Goal: Task Accomplishment & Management: Use online tool/utility

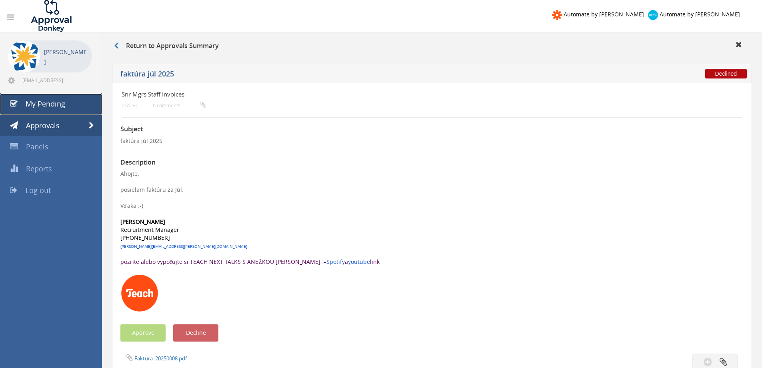
click at [66, 103] on link "My Pending" at bounding box center [51, 104] width 102 height 22
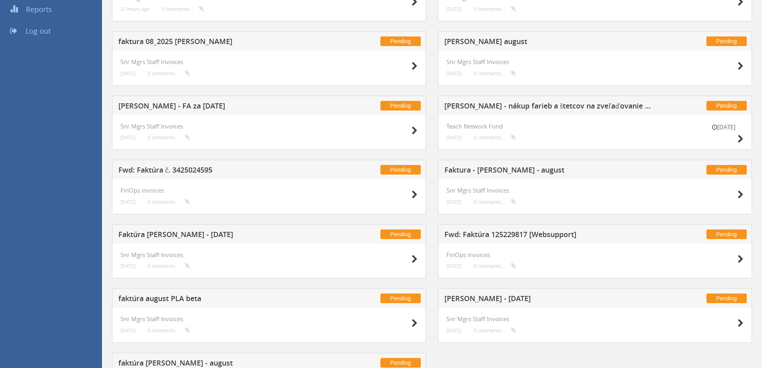
scroll to position [160, 0]
click at [188, 163] on div "Pending Fwd: Faktúra č. 3425024595" at bounding box center [269, 168] width 314 height 19
click at [190, 171] on h5 "Fwd: Faktúra č. 3425024595" at bounding box center [223, 171] width 211 height 10
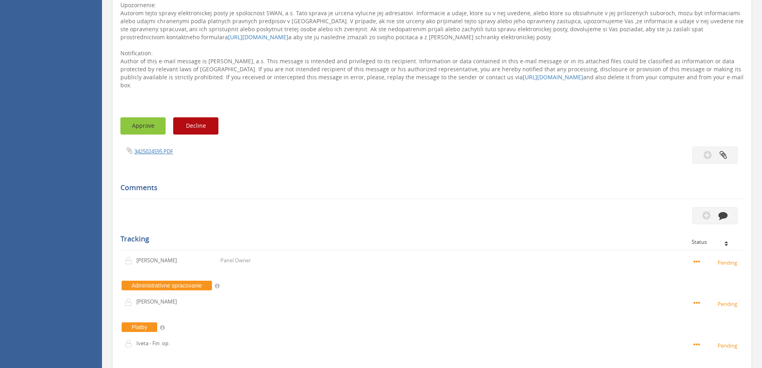
scroll to position [560, 0]
click at [145, 116] on button "Approve" at bounding box center [142, 124] width 45 height 17
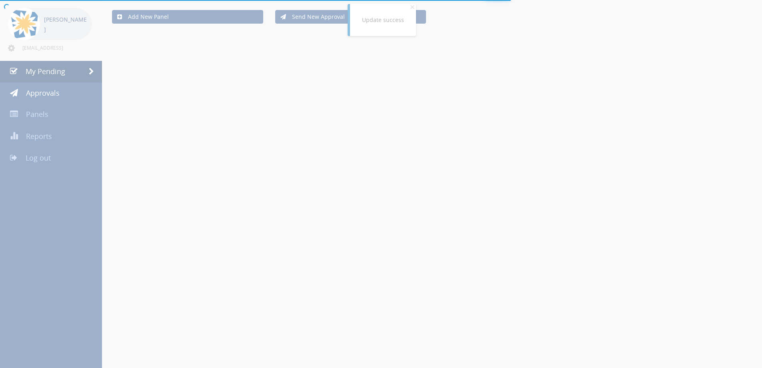
scroll to position [160, 0]
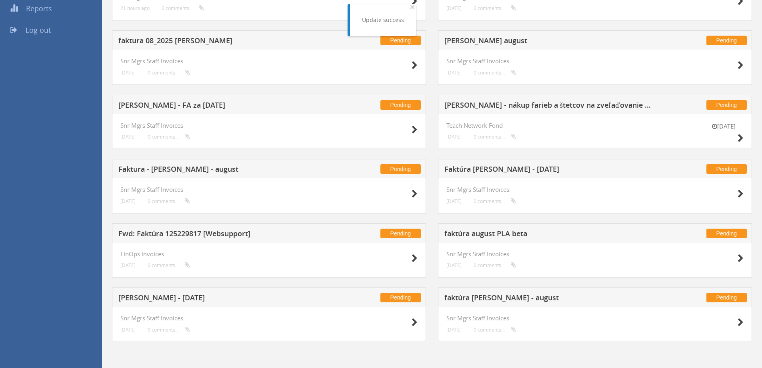
click at [197, 297] on h5 "Henrich Fačkovec - AUGUST 2025" at bounding box center [223, 299] width 211 height 10
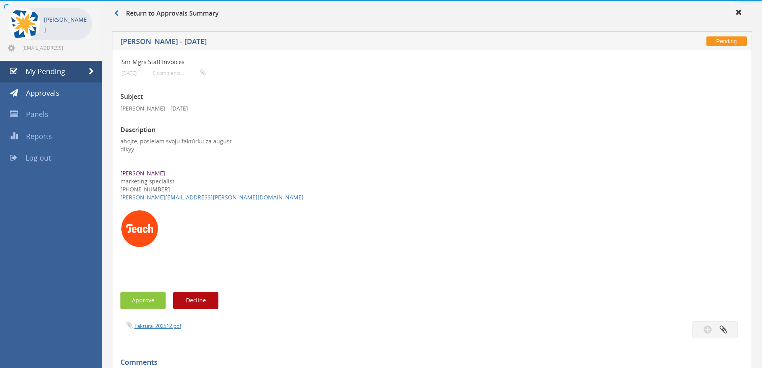
scroll to position [307, 0]
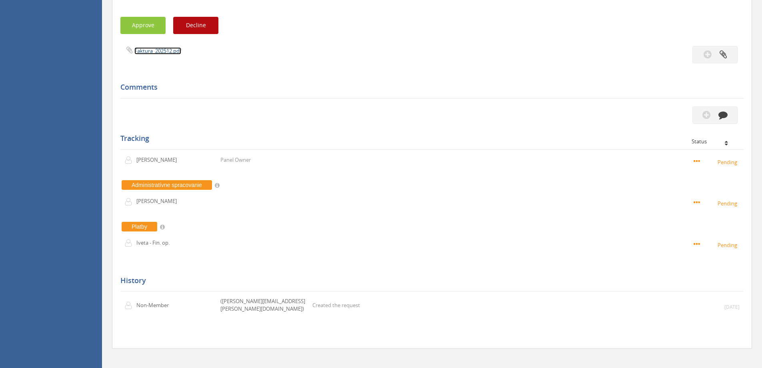
click at [171, 48] on link "Faktura_202512.pdf" at bounding box center [157, 50] width 47 height 7
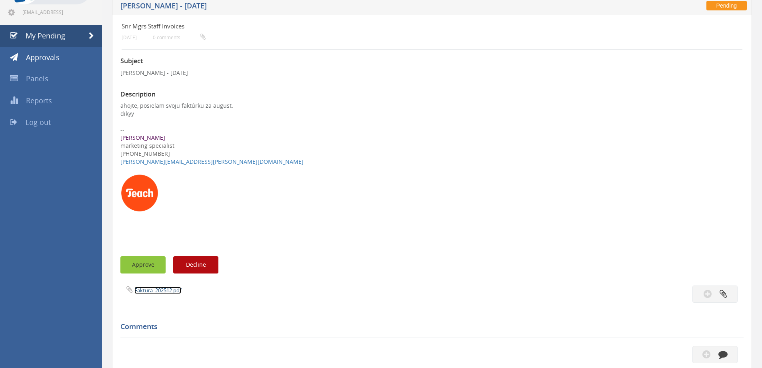
scroll to position [68, 0]
click at [143, 267] on button "Approve" at bounding box center [142, 265] width 45 height 17
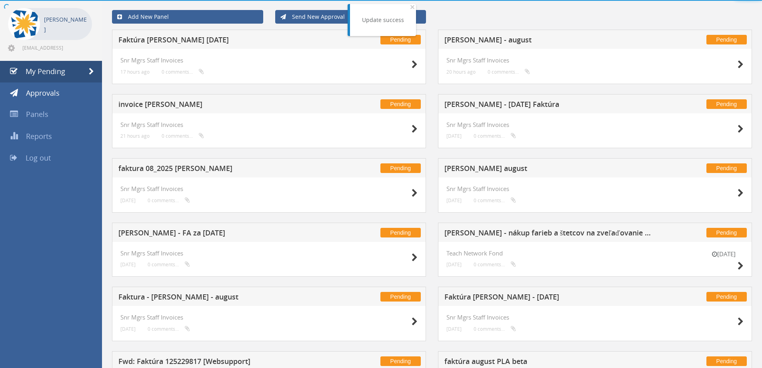
scroll to position [68, 0]
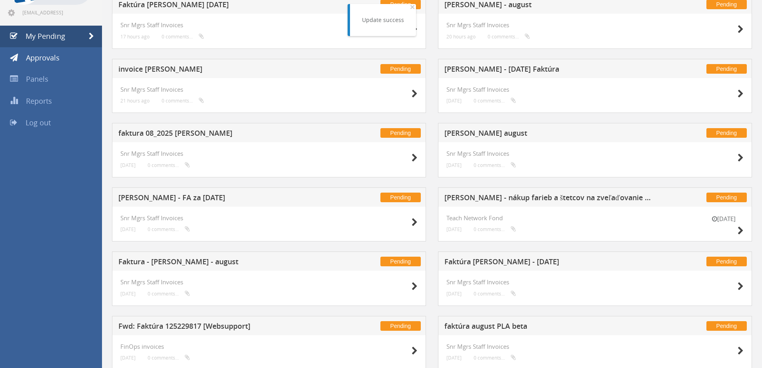
click at [205, 259] on h5 "Faktura - Mironov - august" at bounding box center [223, 263] width 211 height 10
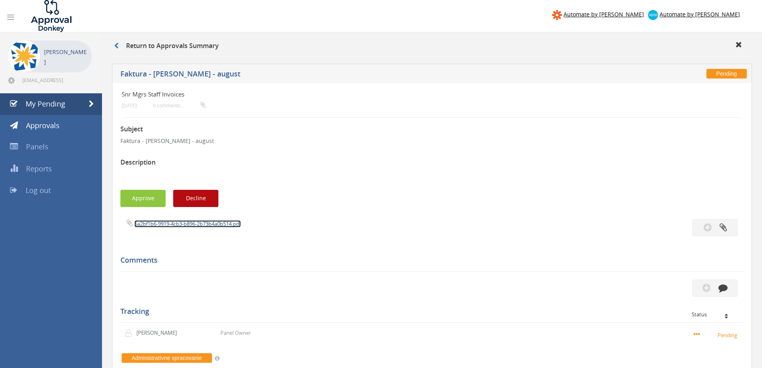
click at [166, 220] on span "5a2bf1b6-9919-4cb3-b896-2b73b4a0b514.pdf" at bounding box center [180, 224] width 120 height 8
click at [168, 221] on link "5a2bf1b6-9919-4cb3-b896-2b73b4a0b514.pdf" at bounding box center [187, 223] width 106 height 7
click at [131, 197] on button "Approve" at bounding box center [142, 198] width 45 height 17
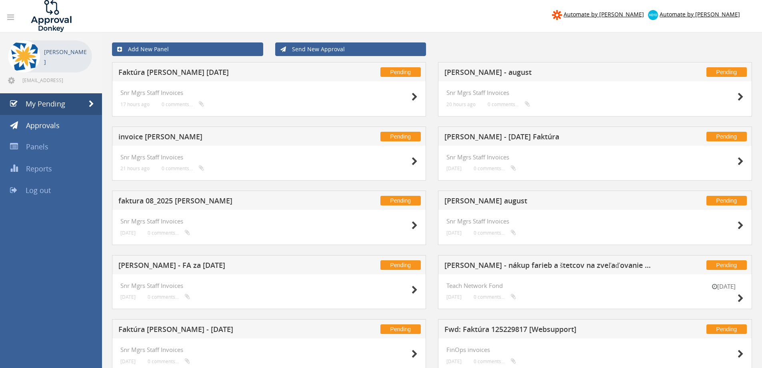
click at [180, 262] on h5 "Lesáková - FA za august 25" at bounding box center [223, 266] width 211 height 10
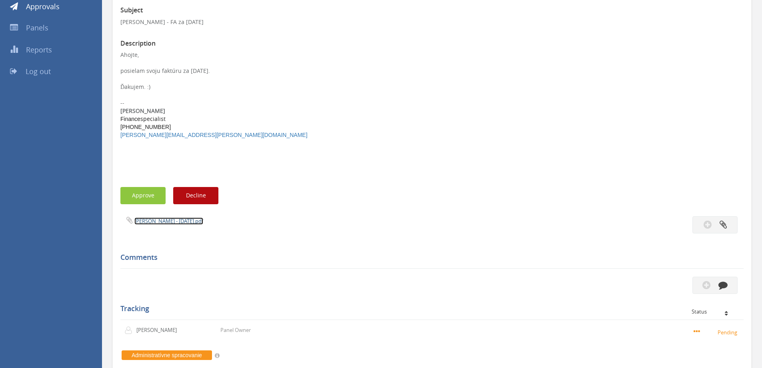
scroll to position [119, 0]
click at [145, 219] on link "Lesáková - aug 25.pdf" at bounding box center [168, 220] width 69 height 7
click at [138, 199] on button "Approve" at bounding box center [142, 195] width 45 height 17
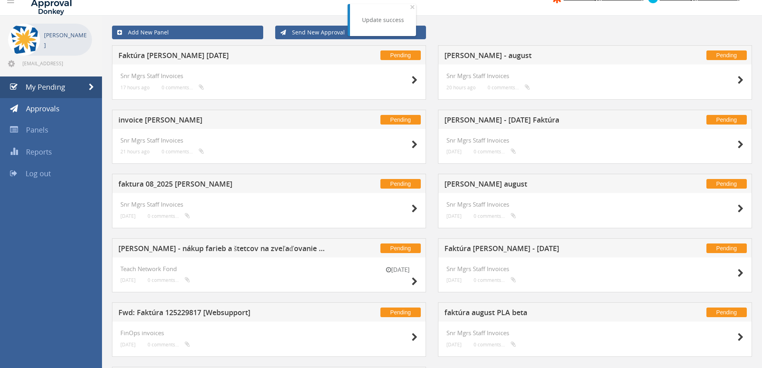
scroll to position [16, 0]
click at [195, 182] on h5 "faktura 08_2025 Eva Kročková" at bounding box center [223, 186] width 211 height 10
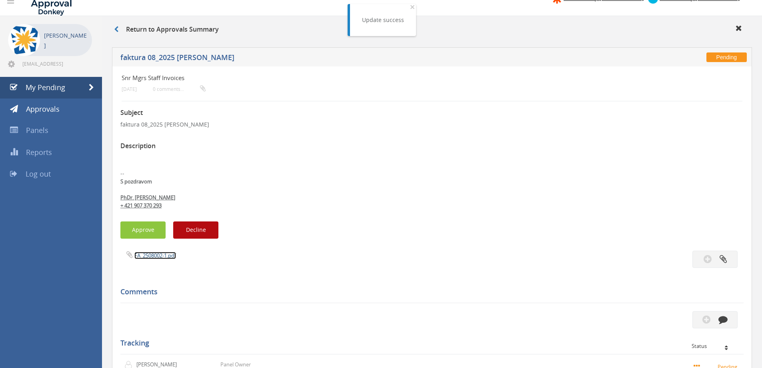
click at [144, 255] on link "FA_2508002-1.pdf" at bounding box center [155, 255] width 42 height 7
click at [133, 233] on button "Approve" at bounding box center [142, 229] width 45 height 17
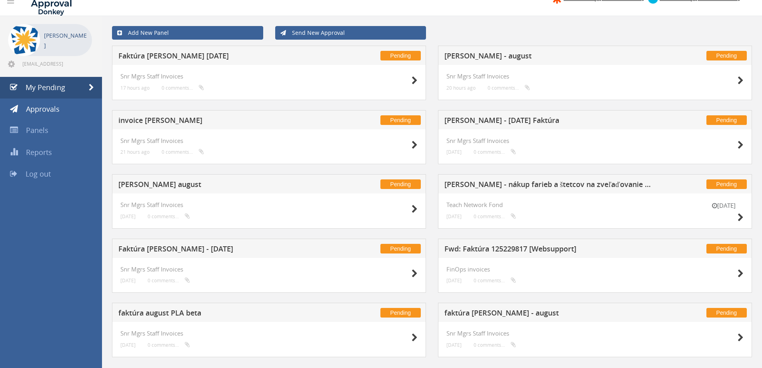
click at [464, 248] on h5 "Fwd: Faktúra 125229817 [Websupport]" at bounding box center [550, 250] width 211 height 10
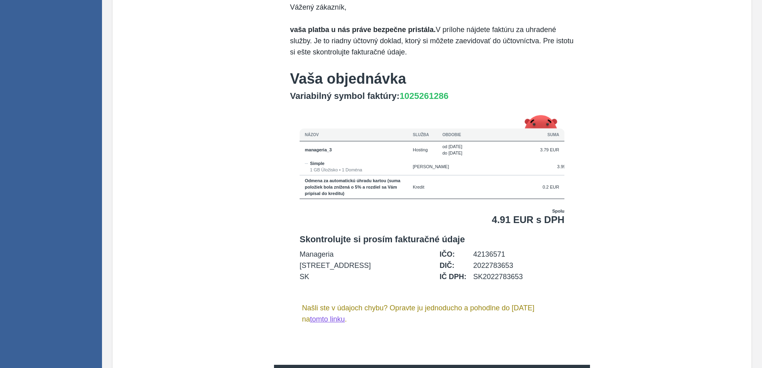
scroll to position [456, 0]
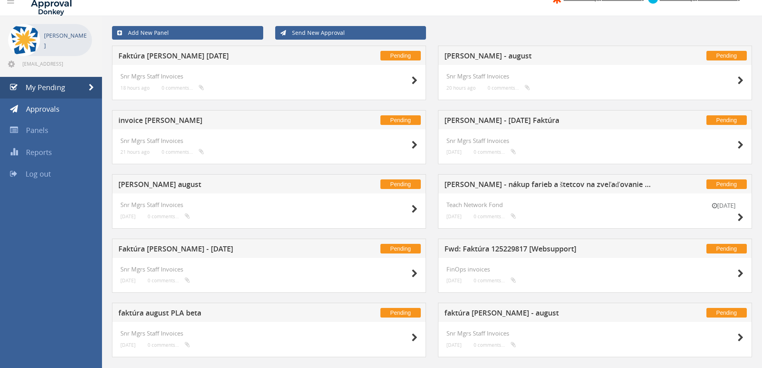
click at [471, 246] on h5 "Fwd: Faktúra 125229817 [Websupport]" at bounding box center [550, 250] width 211 height 10
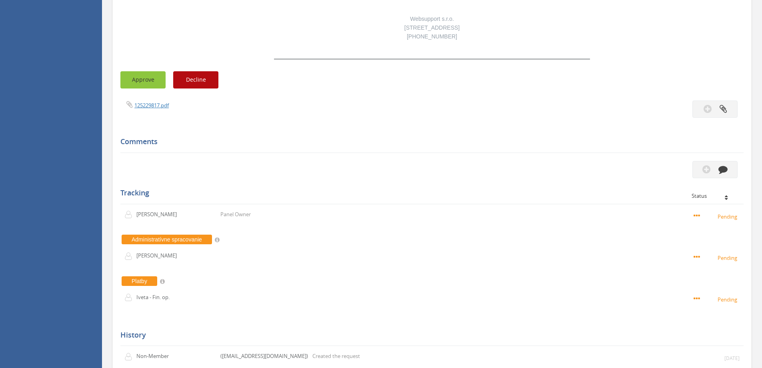
scroll to position [1057, 0]
click at [147, 74] on button "Approve" at bounding box center [142, 79] width 45 height 17
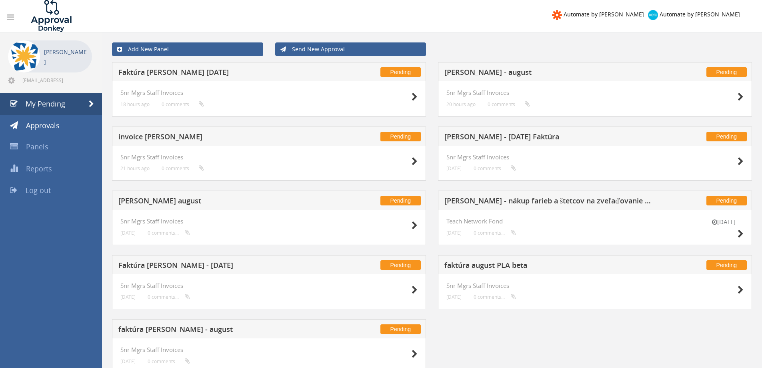
click at [173, 72] on h5 "Faktúra Jakubíkova [DATE]" at bounding box center [223, 73] width 211 height 10
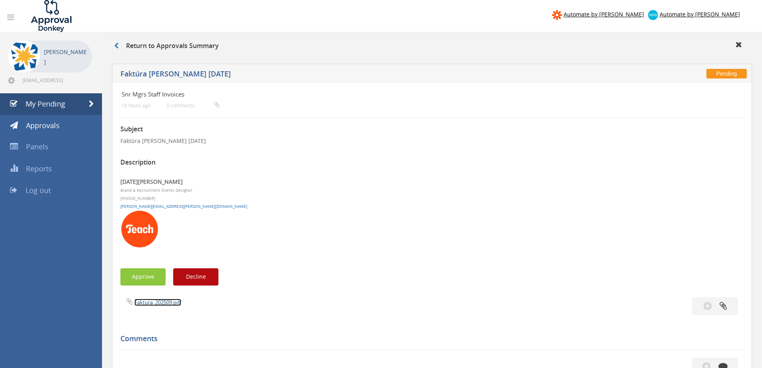
click at [162, 301] on link "Faktura_202509.pdf" at bounding box center [157, 302] width 47 height 7
click at [114, 41] on div "Return to Approvals Summary" at bounding box center [432, 46] width 648 height 13
click at [115, 45] on icon at bounding box center [116, 45] width 4 height 6
click at [62, 101] on span "My Pending" at bounding box center [46, 104] width 40 height 10
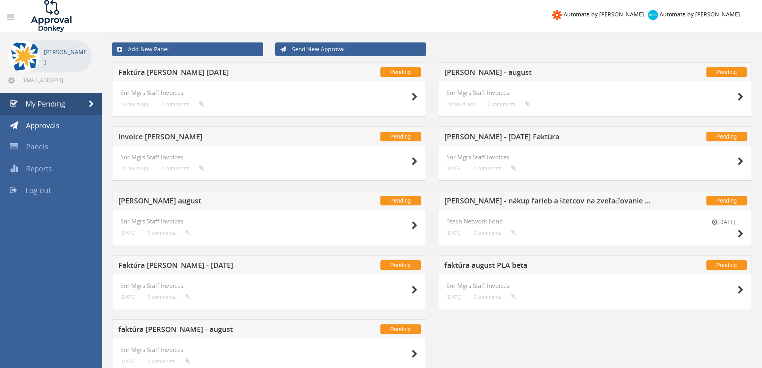
click at [179, 132] on div "Pending invoice august Tomas Macko" at bounding box center [269, 135] width 314 height 19
click at [497, 75] on h5 "Erik Tomásch - august" at bounding box center [550, 73] width 211 height 10
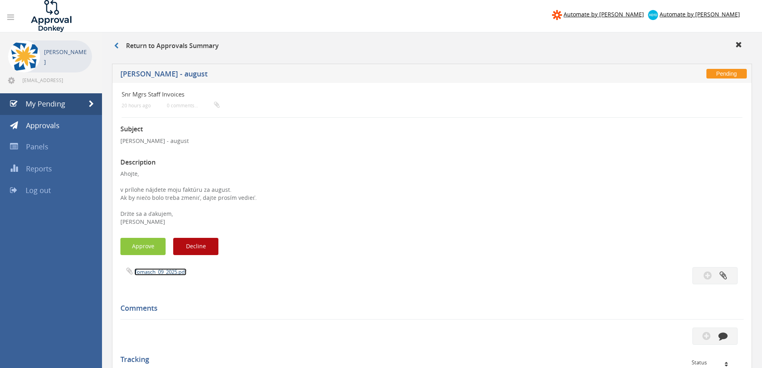
click at [157, 271] on link "Tomasch_09_2025.pdf" at bounding box center [160, 271] width 52 height 7
click at [149, 246] on button "Approve" at bounding box center [142, 246] width 45 height 17
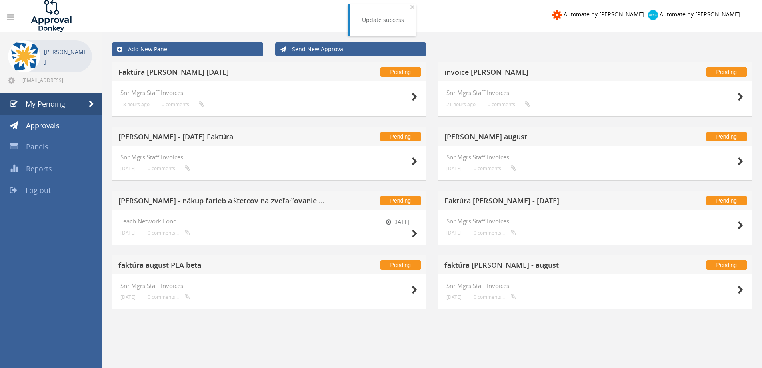
click at [485, 72] on h5 "invoice [PERSON_NAME]" at bounding box center [550, 73] width 211 height 10
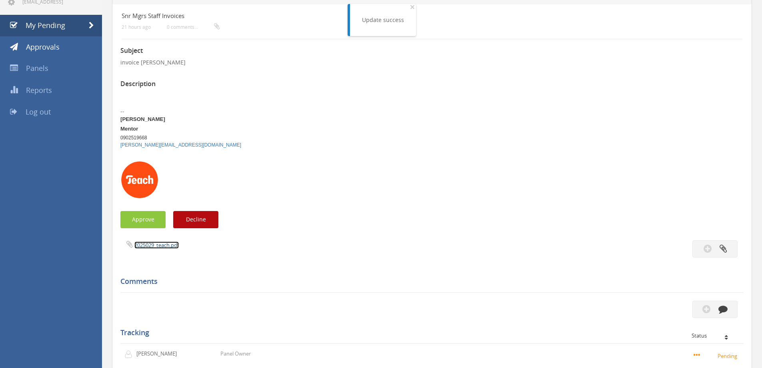
scroll to position [79, 0]
click at [146, 244] on link "2025029_teach.pdf" at bounding box center [156, 244] width 44 height 7
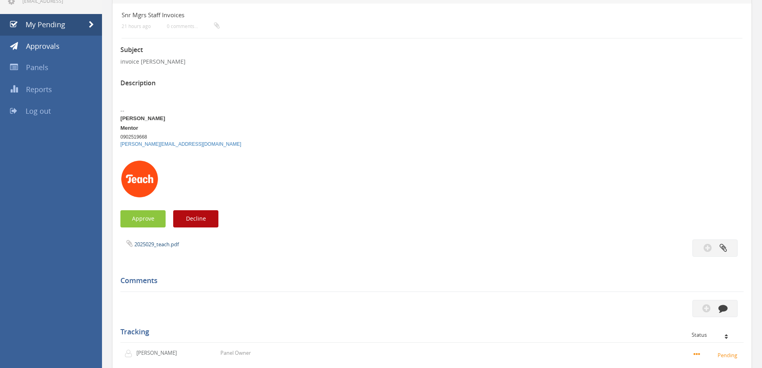
scroll to position [80, 0]
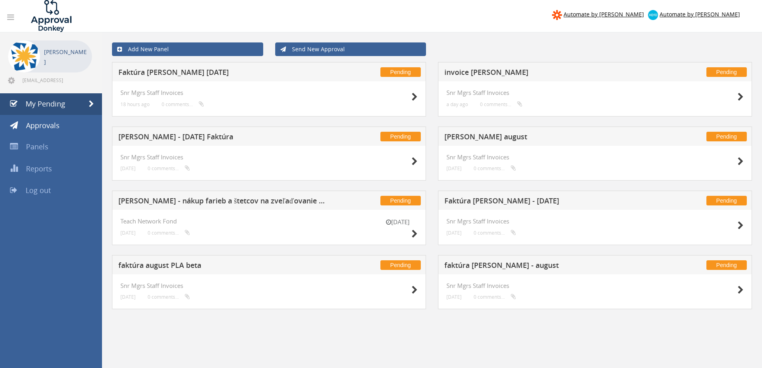
click at [192, 133] on h5 "[PERSON_NAME] - [DATE] Faktúra" at bounding box center [223, 138] width 211 height 10
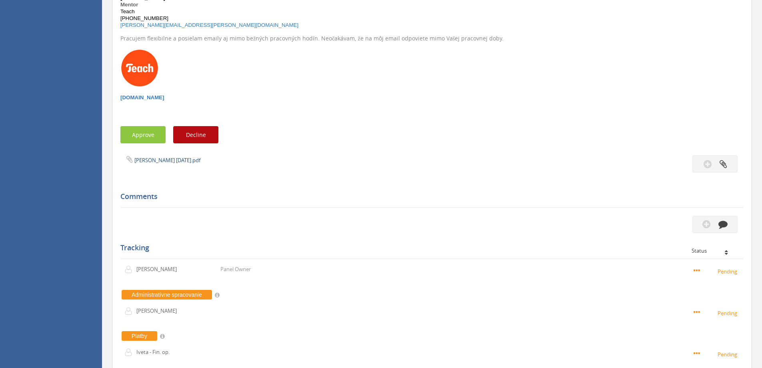
scroll to position [200, 0]
click at [162, 156] on link "Faktura Gábor August 2025.pdf" at bounding box center [167, 159] width 66 height 7
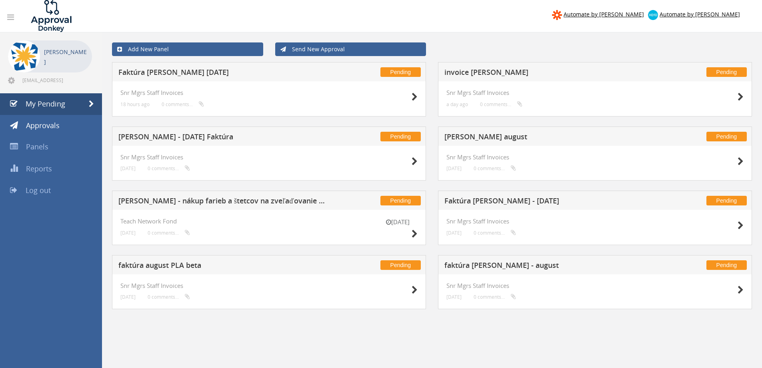
click at [473, 263] on h5 "faktúra [PERSON_NAME] - august" at bounding box center [550, 266] width 211 height 10
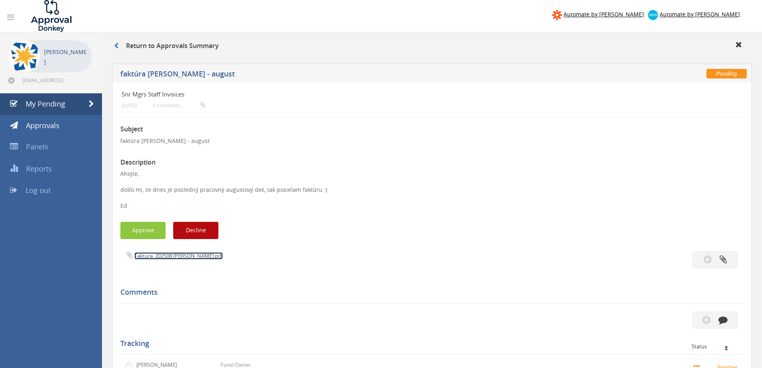
click at [158, 257] on link "Faktura_202508 [PERSON_NAME].pdf" at bounding box center [178, 255] width 88 height 7
click at [114, 44] on div "Return to Approvals Summary" at bounding box center [432, 46] width 648 height 13
click at [114, 46] on icon at bounding box center [116, 45] width 4 height 6
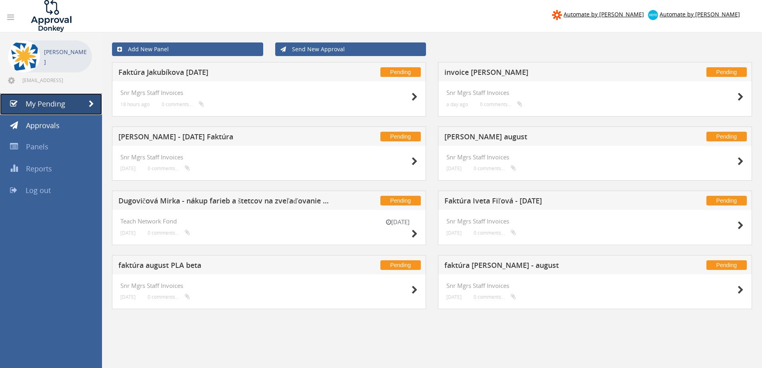
click at [48, 104] on span "My Pending" at bounding box center [46, 104] width 40 height 10
click at [42, 101] on span "My Pending" at bounding box center [46, 104] width 40 height 10
click at [42, 149] on span "Panels" at bounding box center [37, 147] width 22 height 10
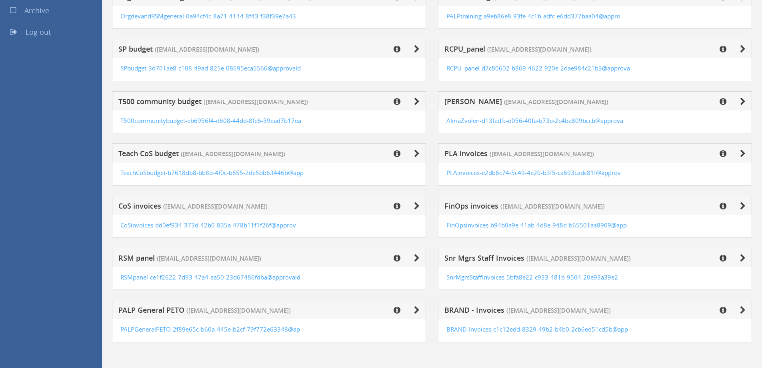
scroll to position [180, 0]
click at [614, 224] on link "FinOpsinvoices-b94b0a9e-41ab-4d8e-948d-b65501aa8909@app" at bounding box center [537, 225] width 181 height 8
click at [724, 203] on icon at bounding box center [723, 206] width 7 height 8
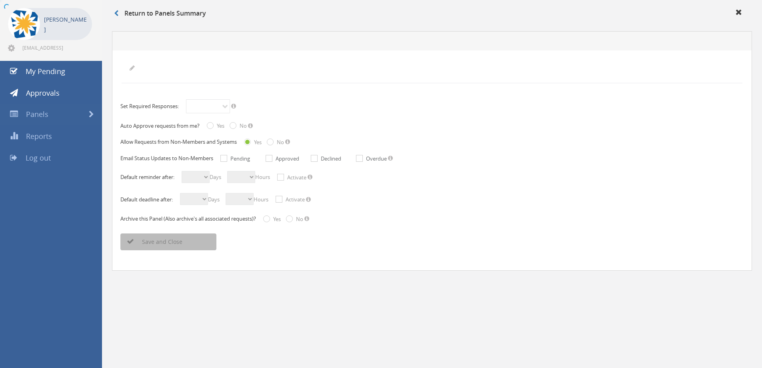
scroll to position [32, 0]
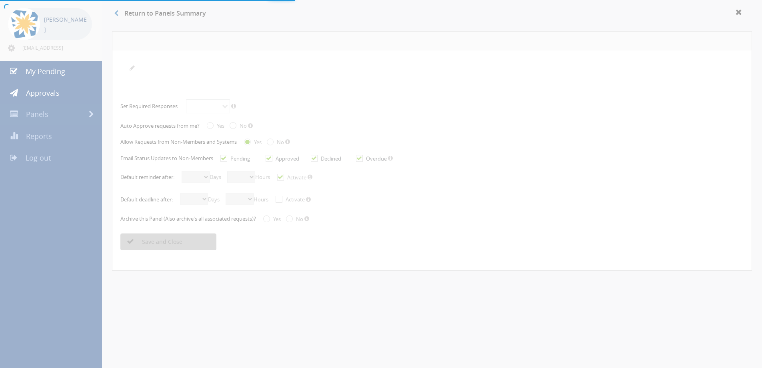
radio input "true"
checkbox input "true"
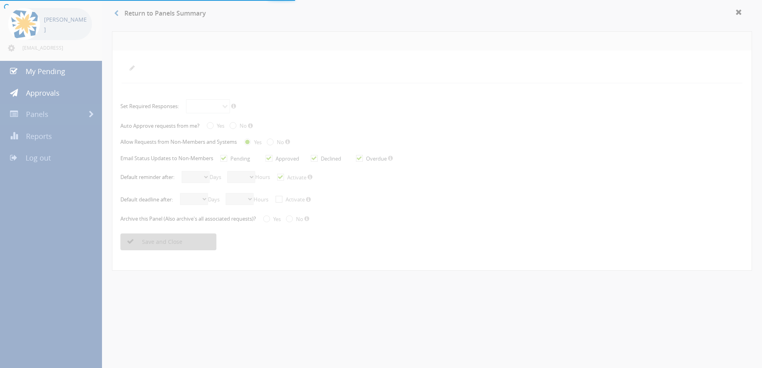
checkbox input "true"
select select "number:1"
select select "number:0"
checkbox input "true"
select select "number:0"
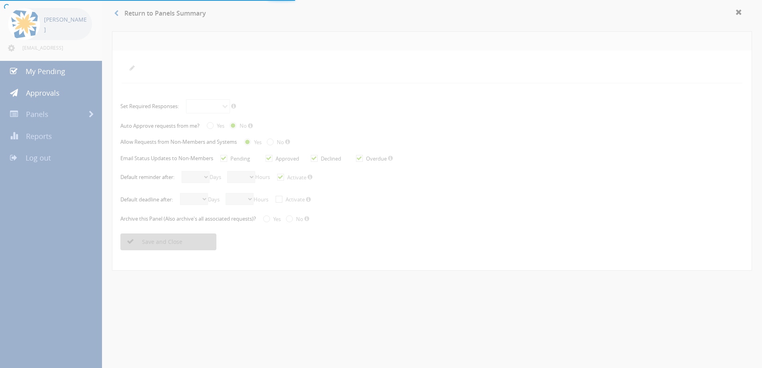
select select "number:0"
radio input "true"
select select "number:0"
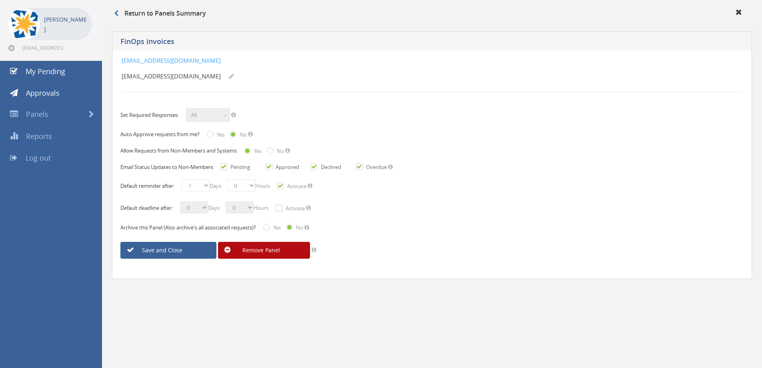
drag, startPoint x: 361, startPoint y: 60, endPoint x: 121, endPoint y: 51, distance: 240.3
click at [121, 51] on div "[EMAIL_ADDRESS][DOMAIN_NAME] [EMAIL_ADDRESS][DOMAIN_NAME] Set Required Response…" at bounding box center [432, 164] width 640 height 229
copy link "[EMAIL_ADDRESS][DOMAIN_NAME]"
click at [42, 71] on span "My Pending" at bounding box center [46, 71] width 40 height 10
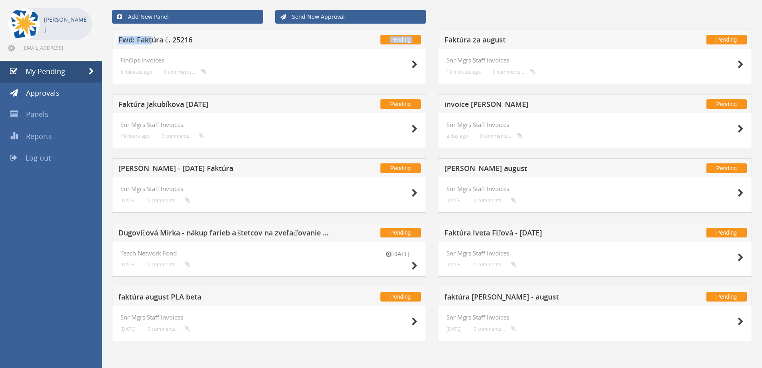
click at [152, 36] on div "Pending Fwd: Faktúra č. 25216" at bounding box center [269, 39] width 314 height 19
click at [178, 44] on h5 "Fwd: Faktúra č. 25216" at bounding box center [223, 41] width 211 height 10
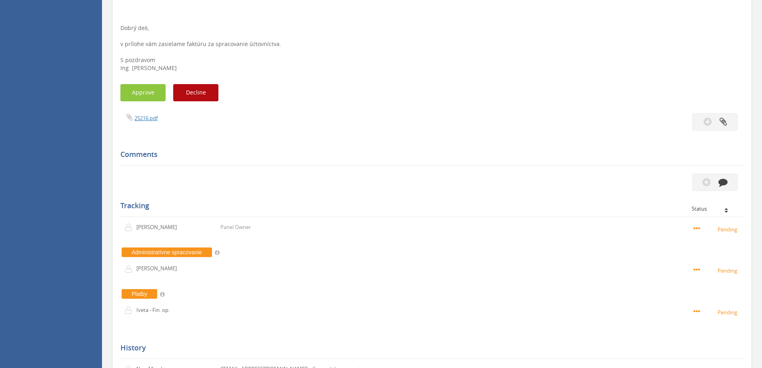
scroll to position [313, 0]
click at [143, 94] on button "Approve" at bounding box center [142, 92] width 45 height 17
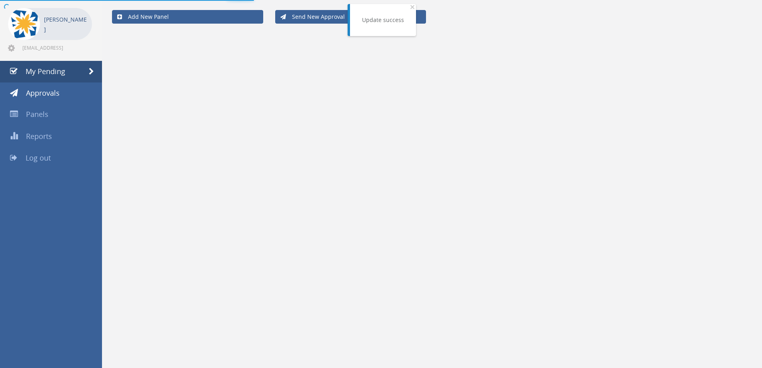
scroll to position [32, 0]
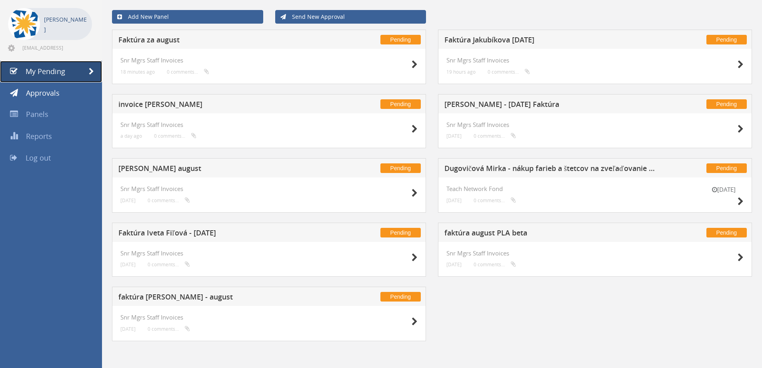
click at [47, 66] on span "My Pending" at bounding box center [46, 71] width 40 height 10
click at [56, 70] on span "My Pending" at bounding box center [46, 71] width 40 height 10
click at [151, 40] on h5 "Faktúra za august" at bounding box center [223, 41] width 211 height 10
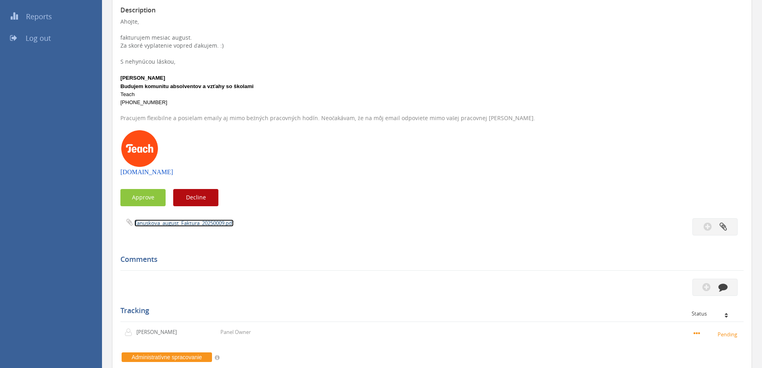
click at [174, 224] on link "Tanuskova_august_Faktura_20250009.pdf" at bounding box center [183, 222] width 99 height 7
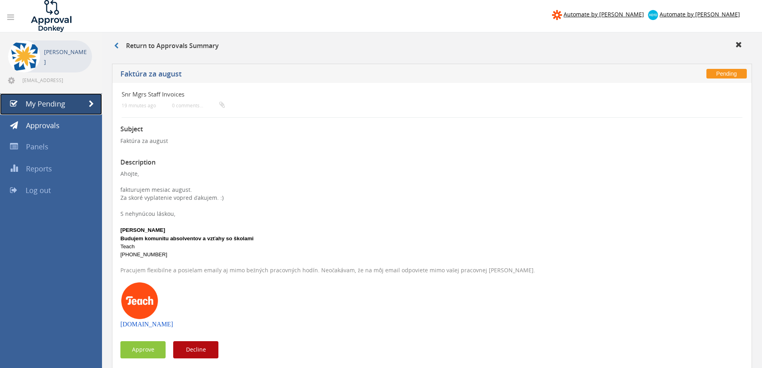
click at [62, 101] on span "My Pending" at bounding box center [46, 104] width 40 height 10
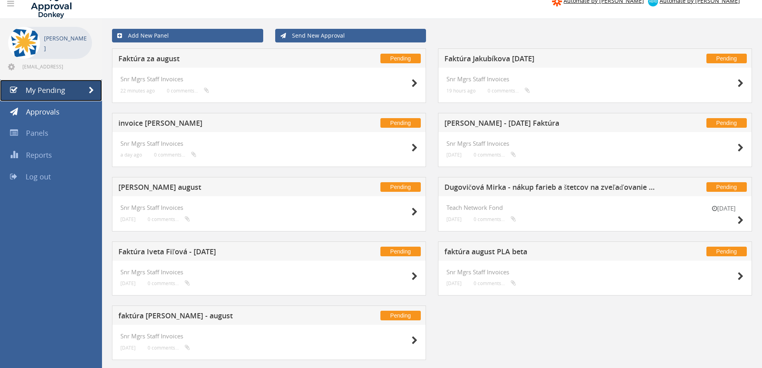
scroll to position [32, 0]
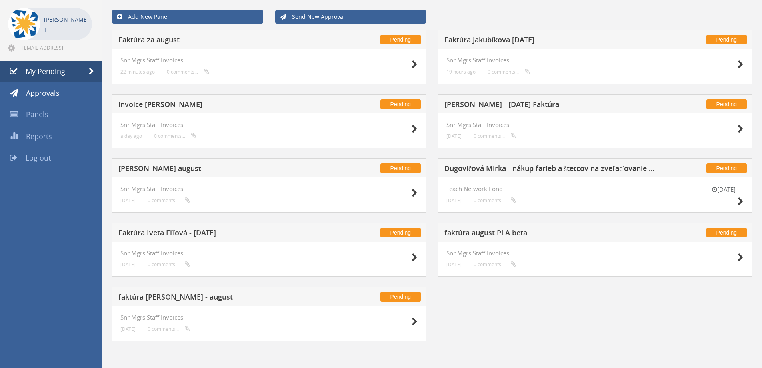
click at [154, 296] on h5 "faktúra [PERSON_NAME] - august" at bounding box center [223, 298] width 211 height 10
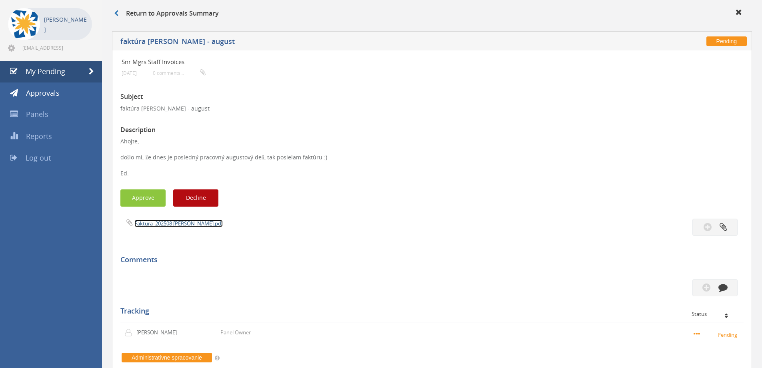
click at [145, 220] on link "Faktura_202508 [PERSON_NAME].pdf" at bounding box center [178, 223] width 88 height 7
click at [154, 195] on button "Approve" at bounding box center [142, 197] width 45 height 17
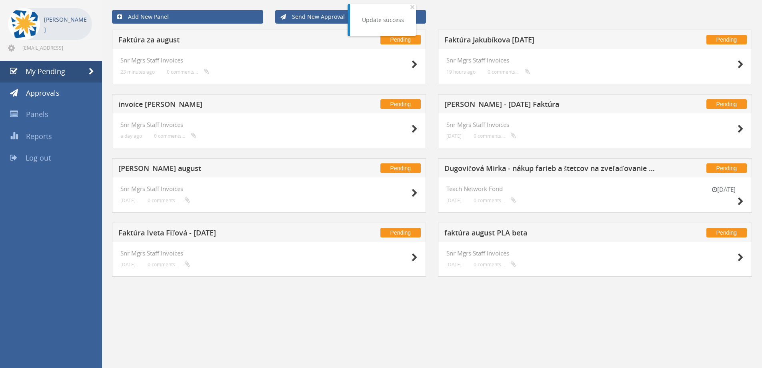
click at [133, 168] on h5 "[PERSON_NAME] august" at bounding box center [223, 169] width 211 height 10
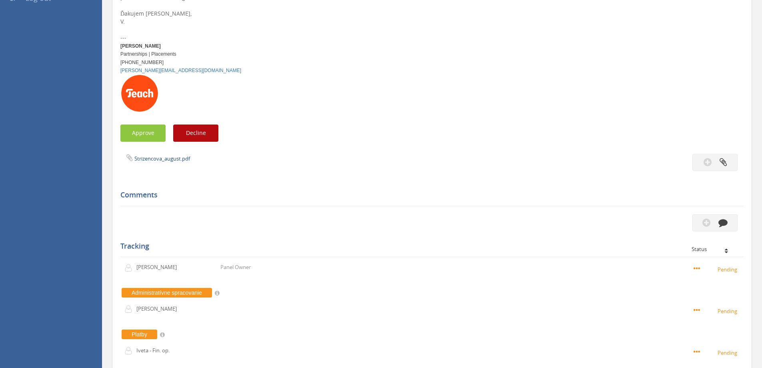
scroll to position [193, 0]
click at [156, 158] on link "Strizencova_august.pdf" at bounding box center [162, 157] width 56 height 7
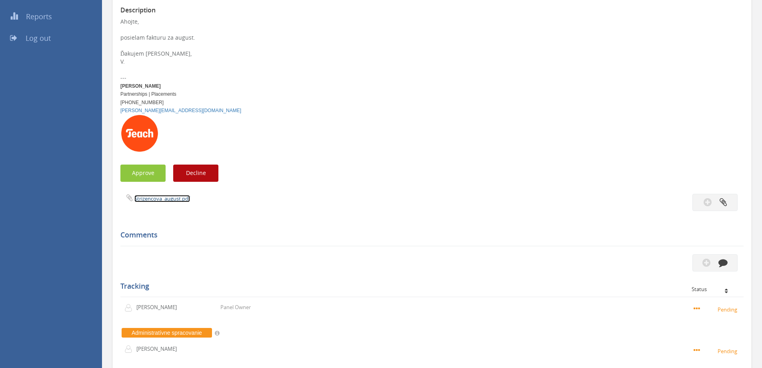
scroll to position [152, 0]
click at [720, 260] on icon "button" at bounding box center [723, 261] width 9 height 9
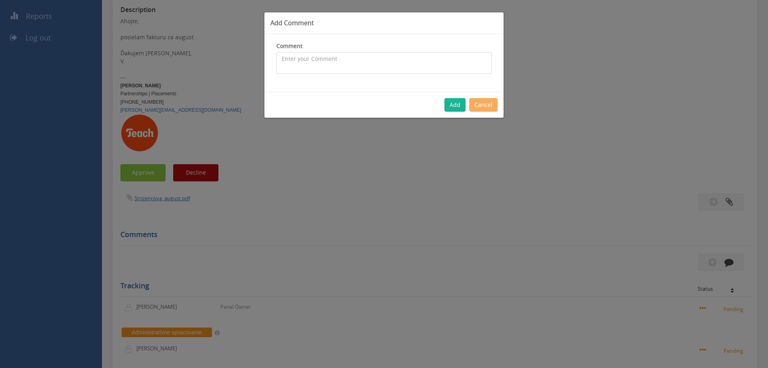
click at [353, 60] on textarea at bounding box center [384, 63] width 215 height 22
type textarea "zly datum dodania"
click at [455, 104] on button "Add" at bounding box center [455, 105] width 21 height 14
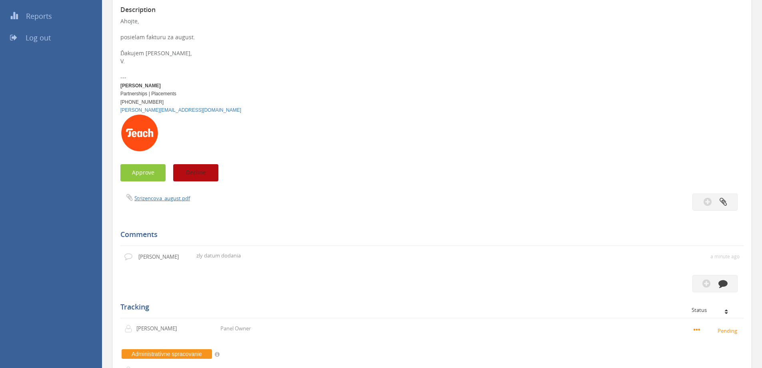
click at [200, 170] on button "Decline" at bounding box center [195, 172] width 45 height 17
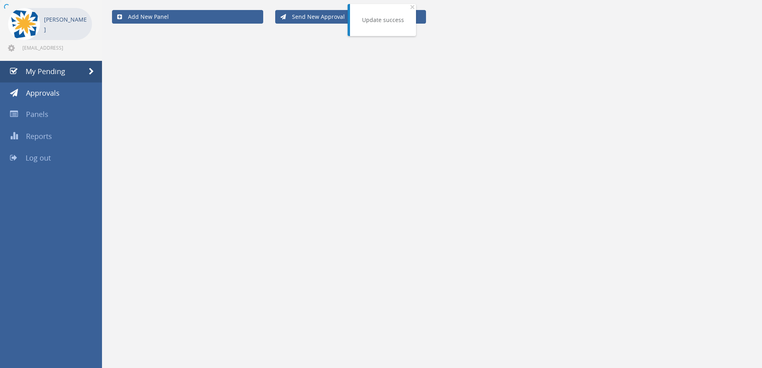
scroll to position [32, 0]
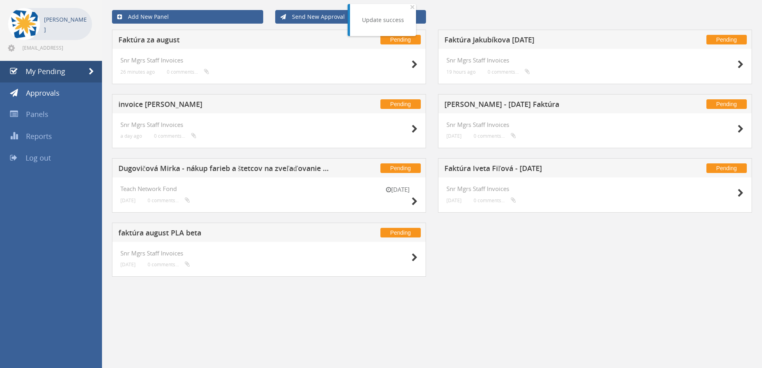
click at [158, 232] on h5 "faktúra august PLA beta" at bounding box center [223, 234] width 211 height 10
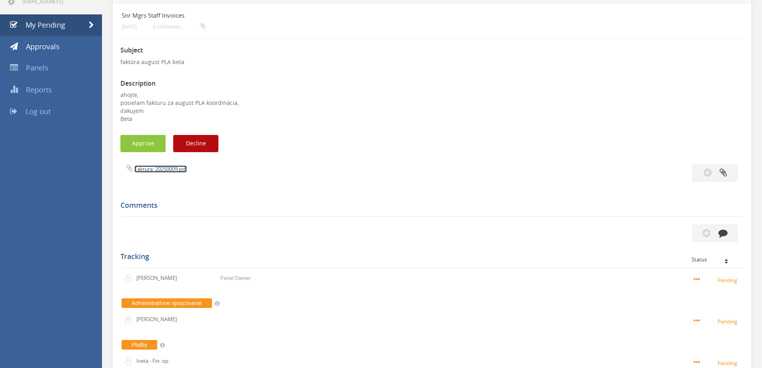
scroll to position [79, 0]
click at [154, 171] on link "Faktura_20250009.pdf" at bounding box center [160, 168] width 52 height 7
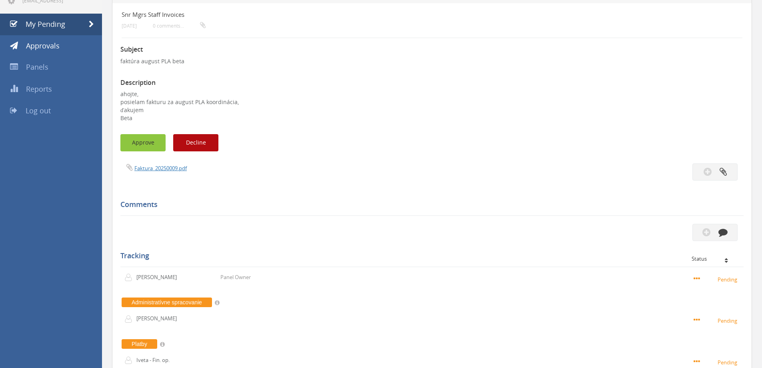
click at [140, 142] on button "Approve" at bounding box center [142, 142] width 45 height 17
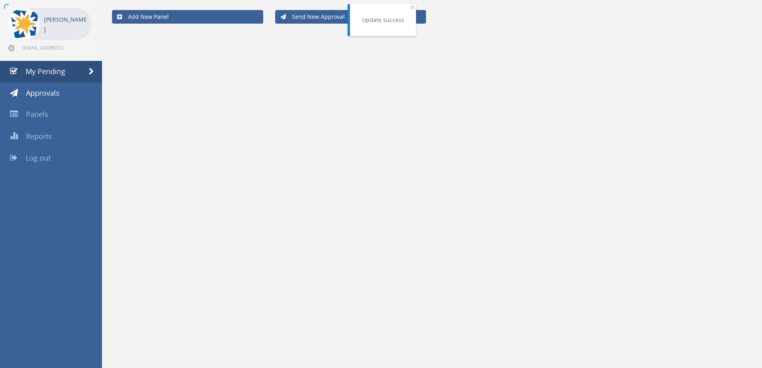
scroll to position [32, 0]
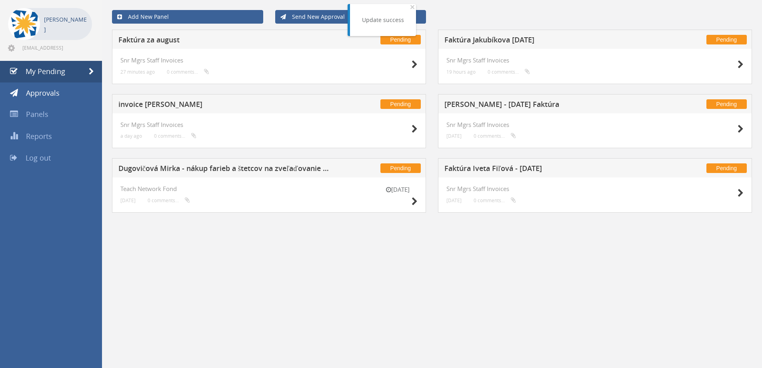
click at [183, 168] on h5 "Dugovičová Mirka - nákup farieb a štetcov na zveľaďovanie [PERSON_NAME]" at bounding box center [223, 169] width 211 height 10
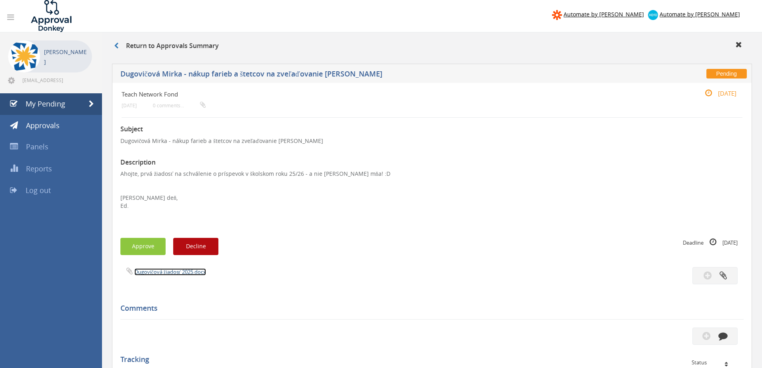
click at [162, 271] on link "Dugovičová žiadosť 2025.docx" at bounding box center [170, 271] width 72 height 7
click at [135, 249] on button "Approve" at bounding box center [142, 246] width 45 height 17
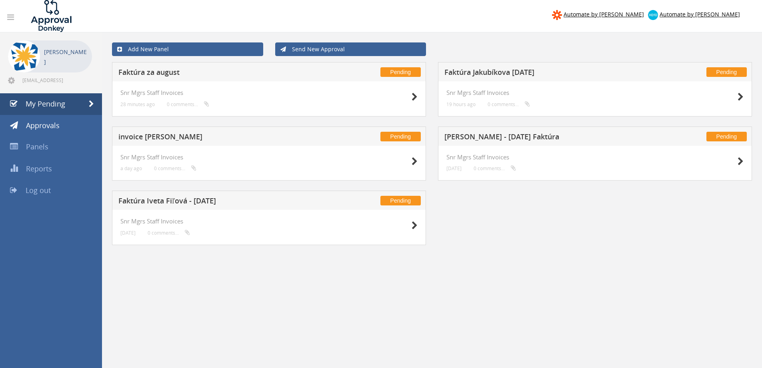
click at [149, 195] on div "Pending Faktúra Iveta Fiľová - [DATE]" at bounding box center [269, 200] width 314 height 19
click at [148, 200] on h5 "Faktúra Iveta Fiľová - [DATE]" at bounding box center [223, 202] width 211 height 10
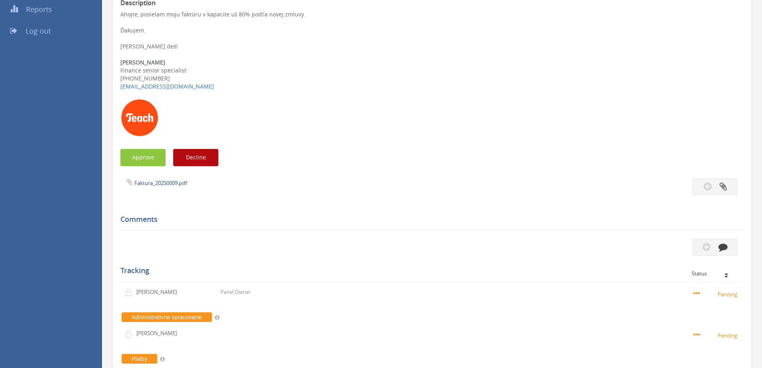
scroll to position [160, 0]
click at [144, 184] on link "Faktura_20250009.pdf" at bounding box center [160, 182] width 52 height 7
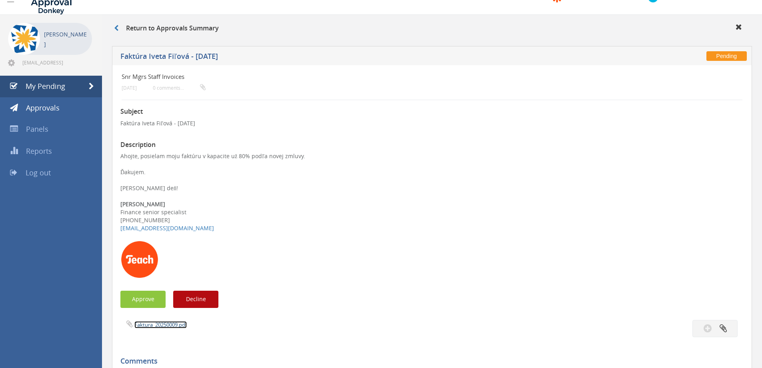
scroll to position [17, 0]
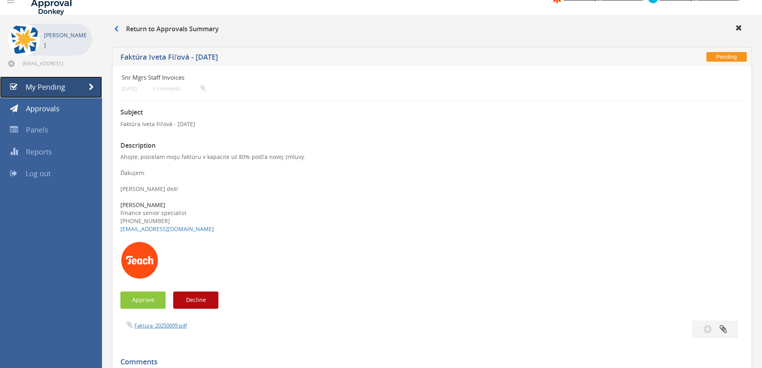
click at [85, 85] on link "My Pending" at bounding box center [51, 87] width 102 height 22
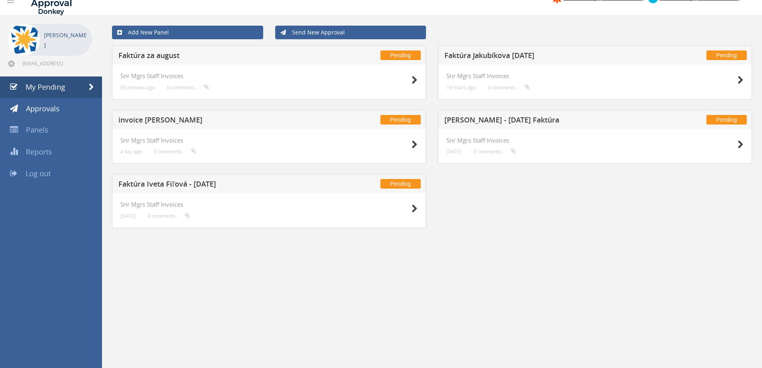
click at [145, 55] on h5 "Faktúra za august" at bounding box center [223, 57] width 211 height 10
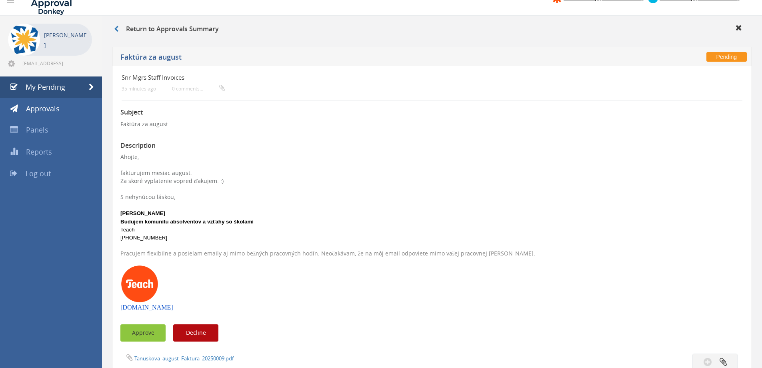
click at [143, 333] on button "Approve" at bounding box center [142, 332] width 45 height 17
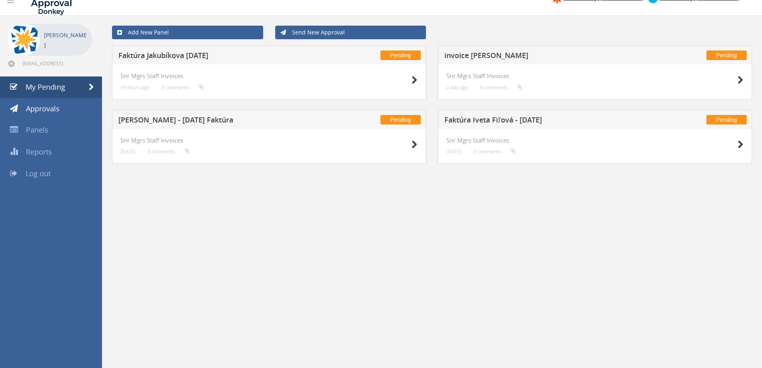
click at [120, 205] on div "Add New Panel Send New Approval Pending Faktúra Jakubíkova [DATE] Snr Mgrs Staf…" at bounding box center [432, 200] width 660 height 368
click at [501, 118] on h5 "Faktúra Iveta Fiľová - [DATE]" at bounding box center [550, 121] width 211 height 10
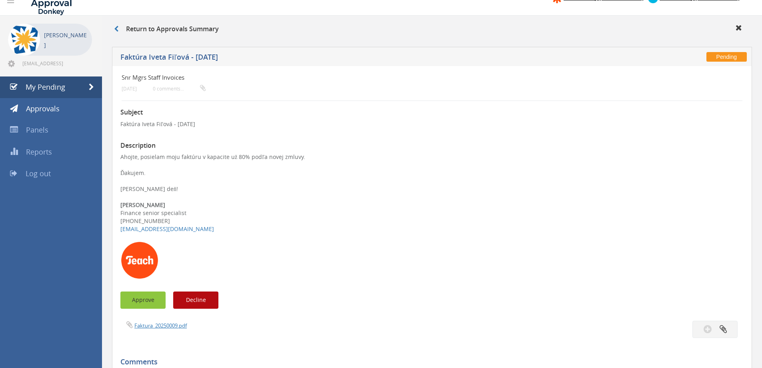
click at [151, 299] on button "Approve" at bounding box center [142, 299] width 45 height 17
